Goal: Transaction & Acquisition: Purchase product/service

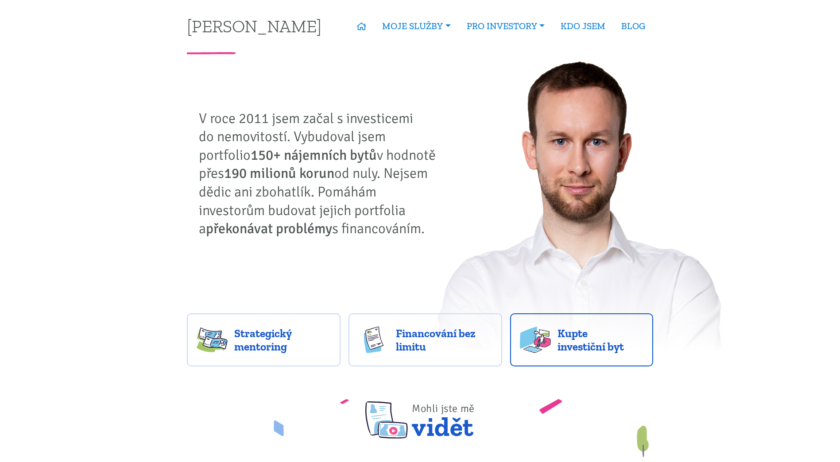
click at [565, 343] on span "Kupte investiční byt" at bounding box center [601, 340] width 86 height 27
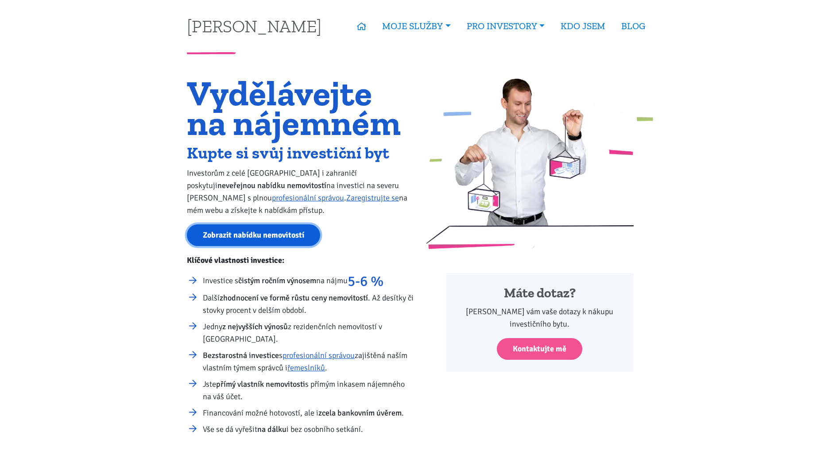
click at [262, 240] on link "Zobrazit nabídku nemovitostí" at bounding box center [253, 236] width 133 height 22
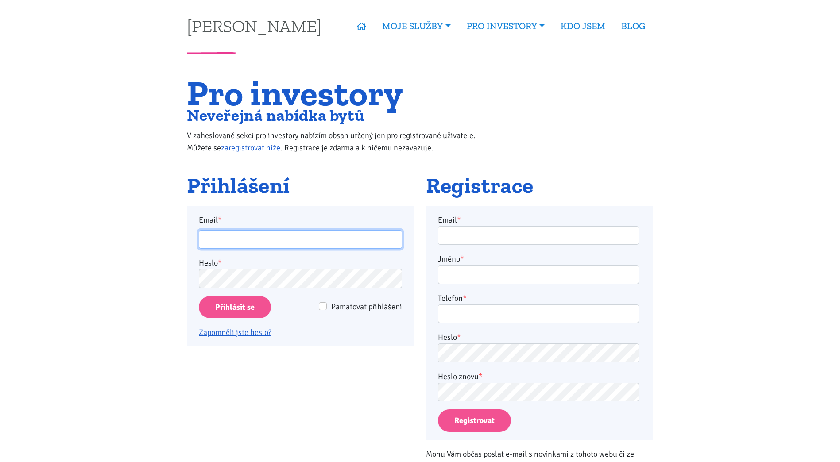
click at [269, 237] on input "Email *" at bounding box center [300, 239] width 203 height 19
type input "miloslav.jara@gmail.com"
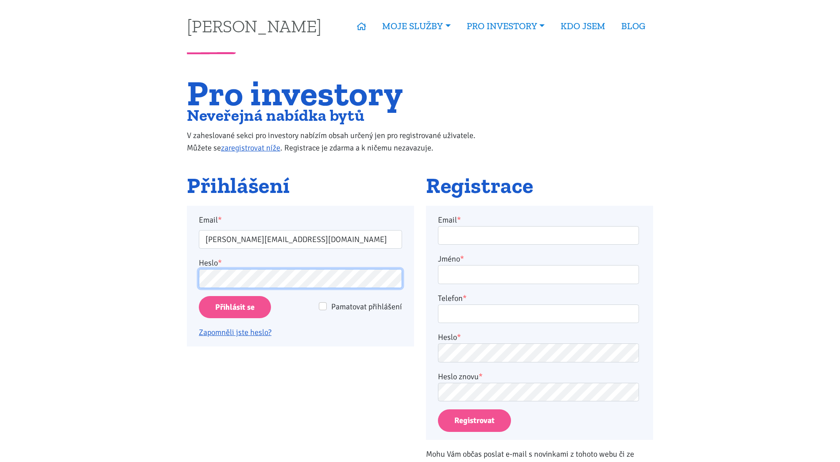
click at [199, 296] on input "Přihlásit se" at bounding box center [235, 307] width 72 height 23
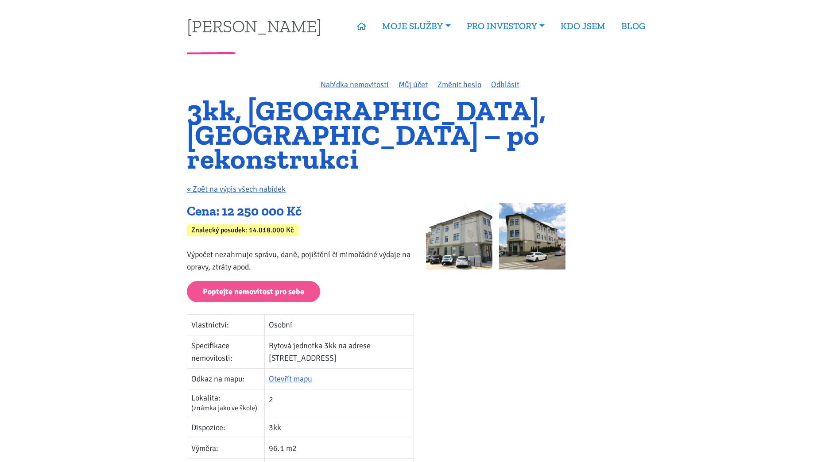
click at [466, 220] on img at bounding box center [459, 236] width 66 height 66
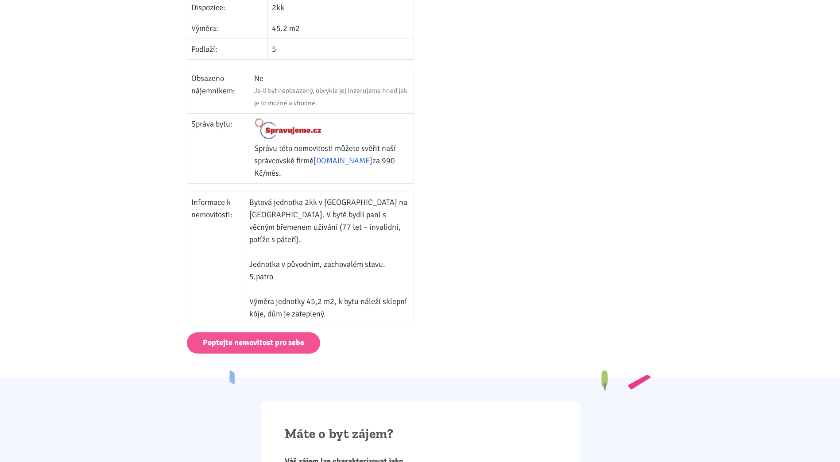
scroll to position [399, 0]
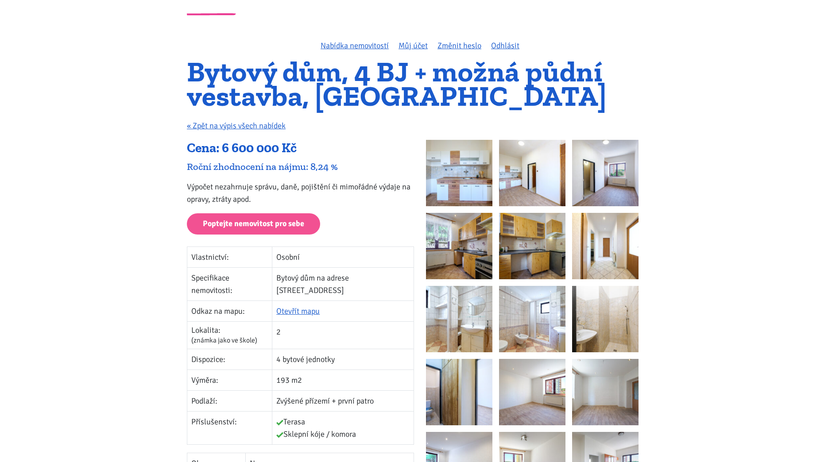
scroll to position [133, 0]
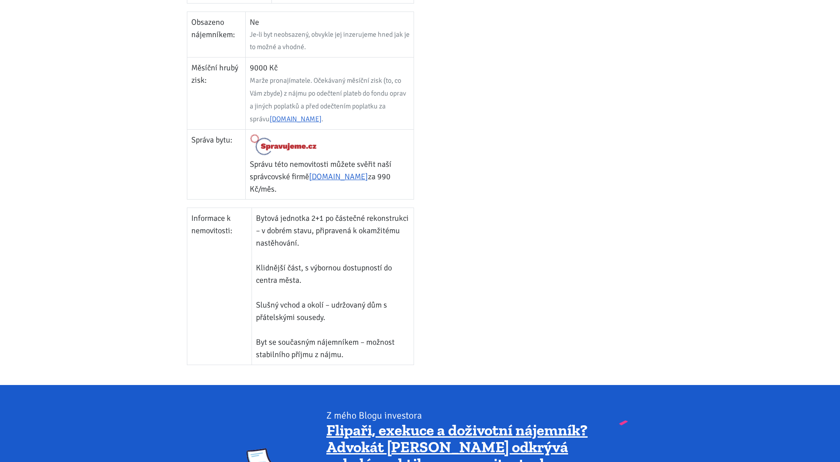
scroll to position [399, 0]
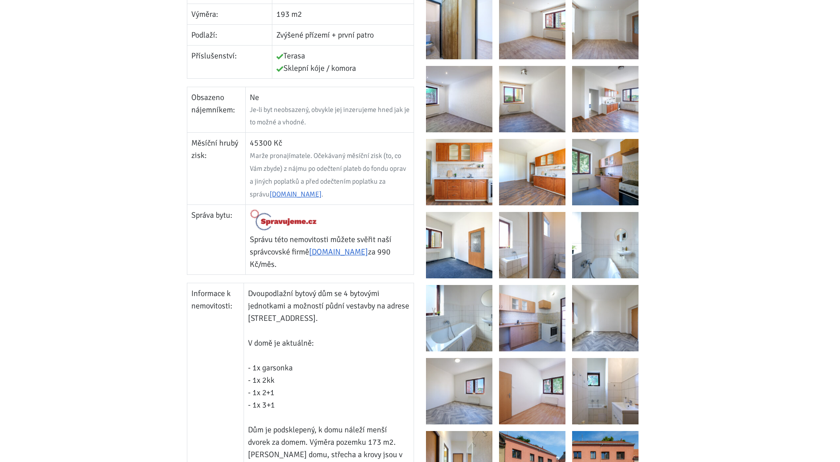
scroll to position [354, 0]
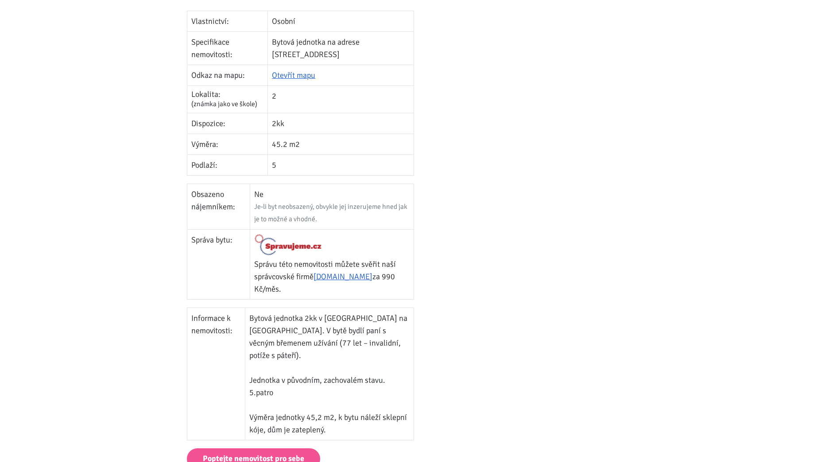
scroll to position [177, 0]
